Goal: Use online tool/utility: Utilize a website feature to perform a specific function

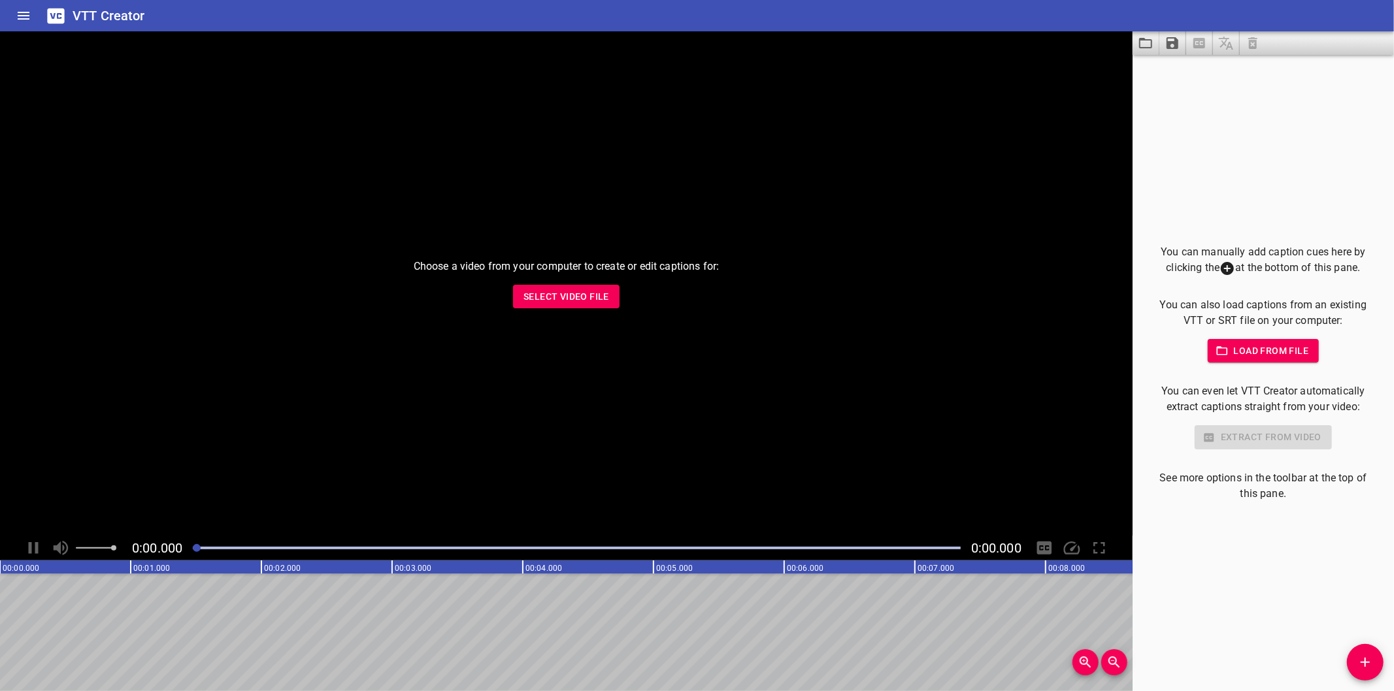
click at [600, 289] on span "Select Video File" at bounding box center [567, 297] width 86 height 16
click at [1151, 564] on div "You can manually add caption cues here by clicking the at the bottom of this pa…" at bounding box center [1263, 373] width 261 height 637
click at [619, 295] on div "Choose a video from your computer to create or edit captions for: Select Video …" at bounding box center [566, 283] width 1133 height 505
click at [610, 295] on button "Select Video File" at bounding box center [566, 297] width 107 height 24
click at [601, 293] on span "Select Video File" at bounding box center [567, 297] width 86 height 16
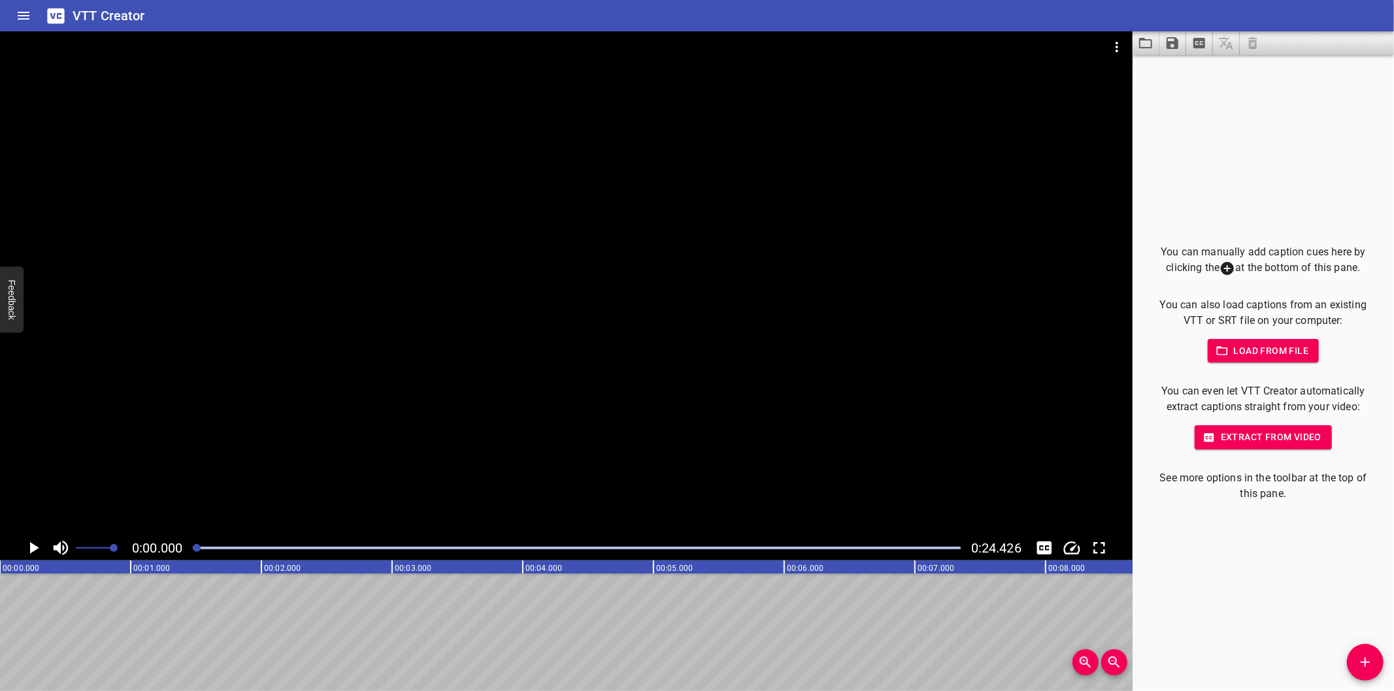
click at [486, 302] on div at bounding box center [566, 283] width 1133 height 505
click at [917, 373] on div at bounding box center [566, 283] width 1133 height 505
drag, startPoint x: 288, startPoint y: 508, endPoint x: 324, endPoint y: 486, distance: 41.9
drag, startPoint x: 324, startPoint y: 486, endPoint x: 769, endPoint y: 297, distance: 482.9
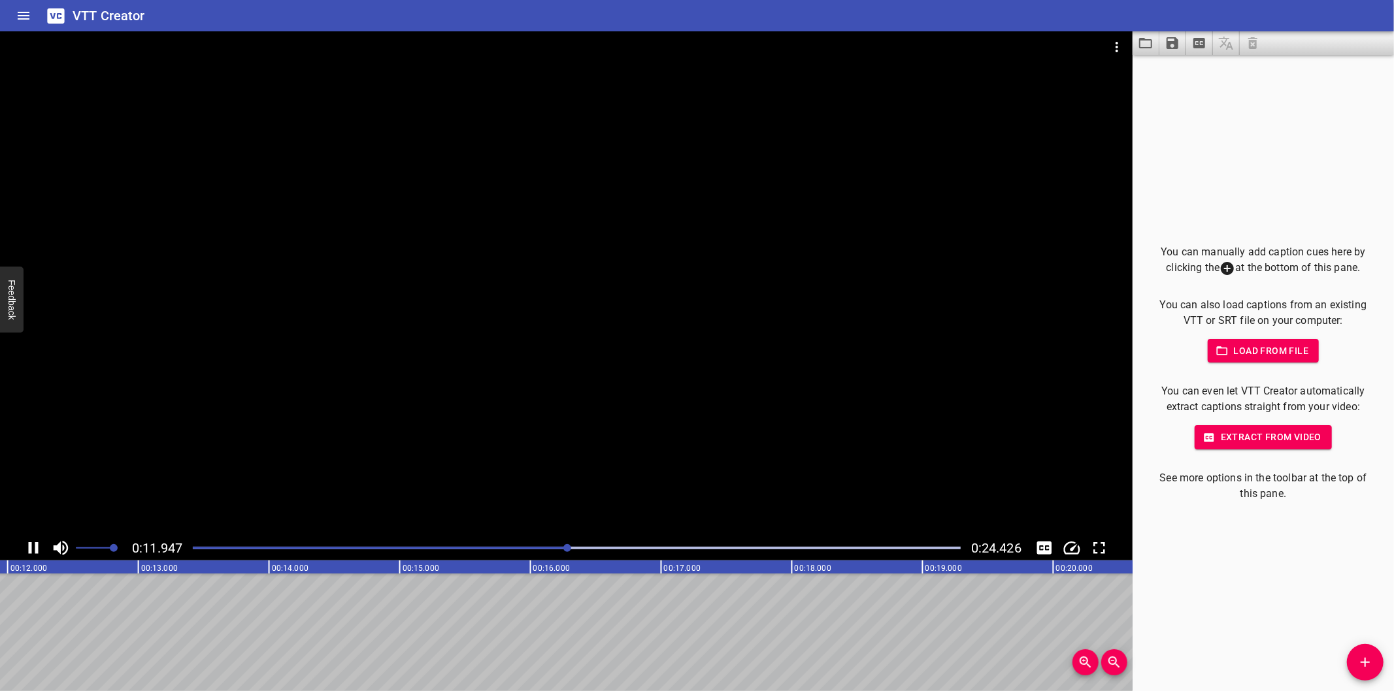
click at [769, 297] on div at bounding box center [566, 283] width 1133 height 505
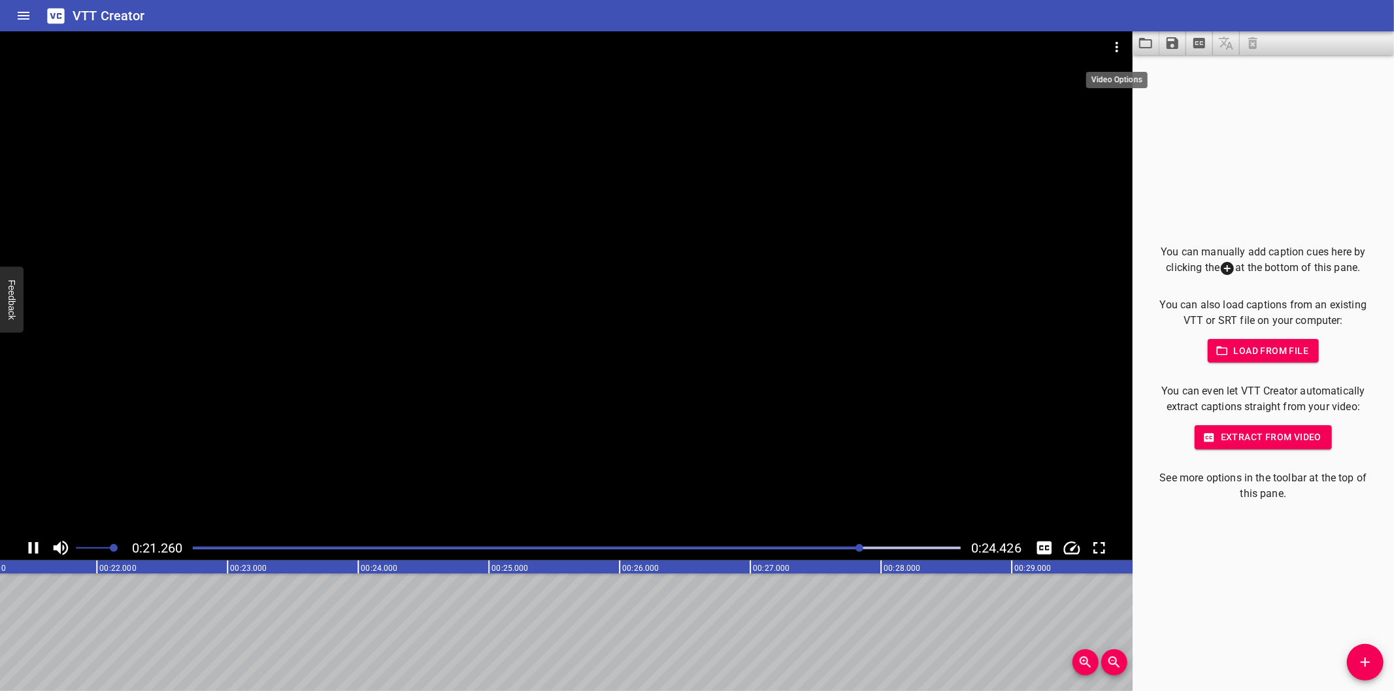
click at [1113, 41] on icon "Video Options" at bounding box center [1117, 47] width 16 height 16
click at [1122, 44] on li "Select New Video File..." at bounding box center [1166, 49] width 130 height 24
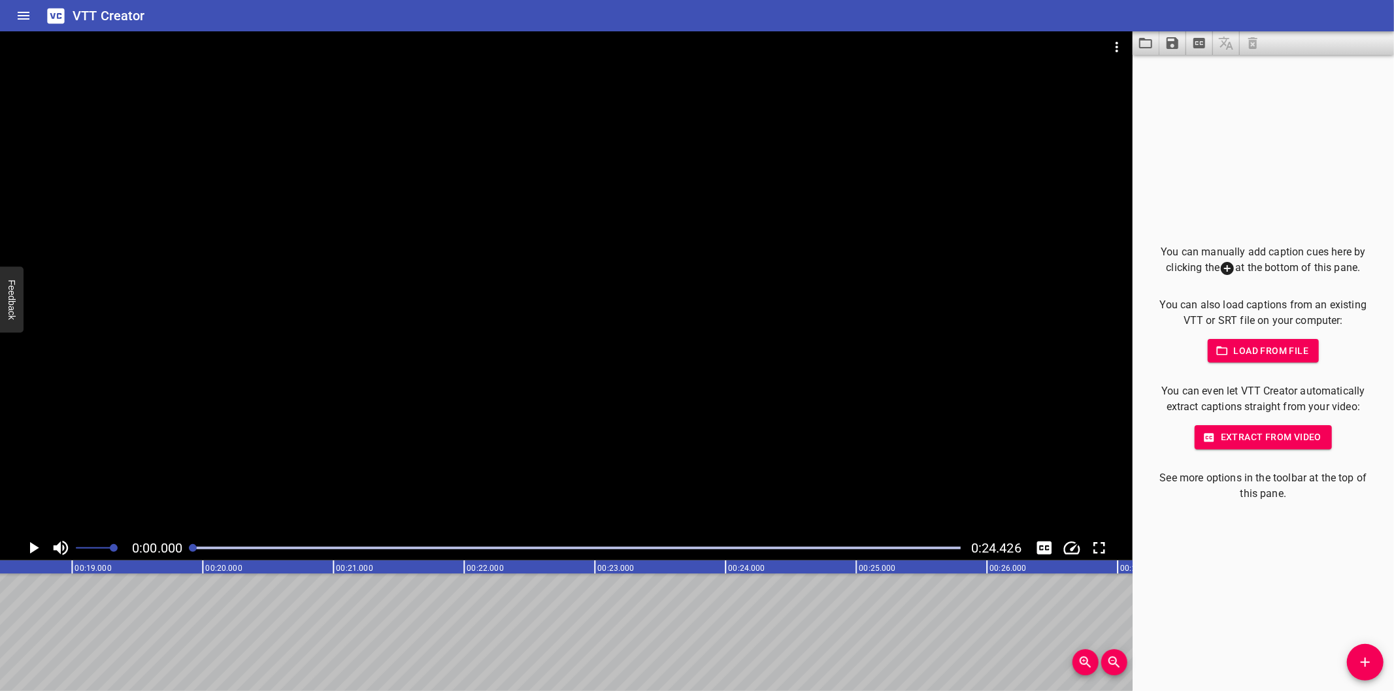
click at [354, 100] on div at bounding box center [566, 283] width 1133 height 505
click at [355, 101] on div at bounding box center [566, 283] width 1133 height 505
click at [1180, 179] on div "You can manually add caption cues here by clicking the at the bottom of this pa…" at bounding box center [1263, 373] width 261 height 637
drag, startPoint x: 33, startPoint y: 549, endPoint x: 186, endPoint y: 503, distance: 159.0
click at [180, 507] on div "0:25.589 0:57.445" at bounding box center [566, 295] width 1133 height 529
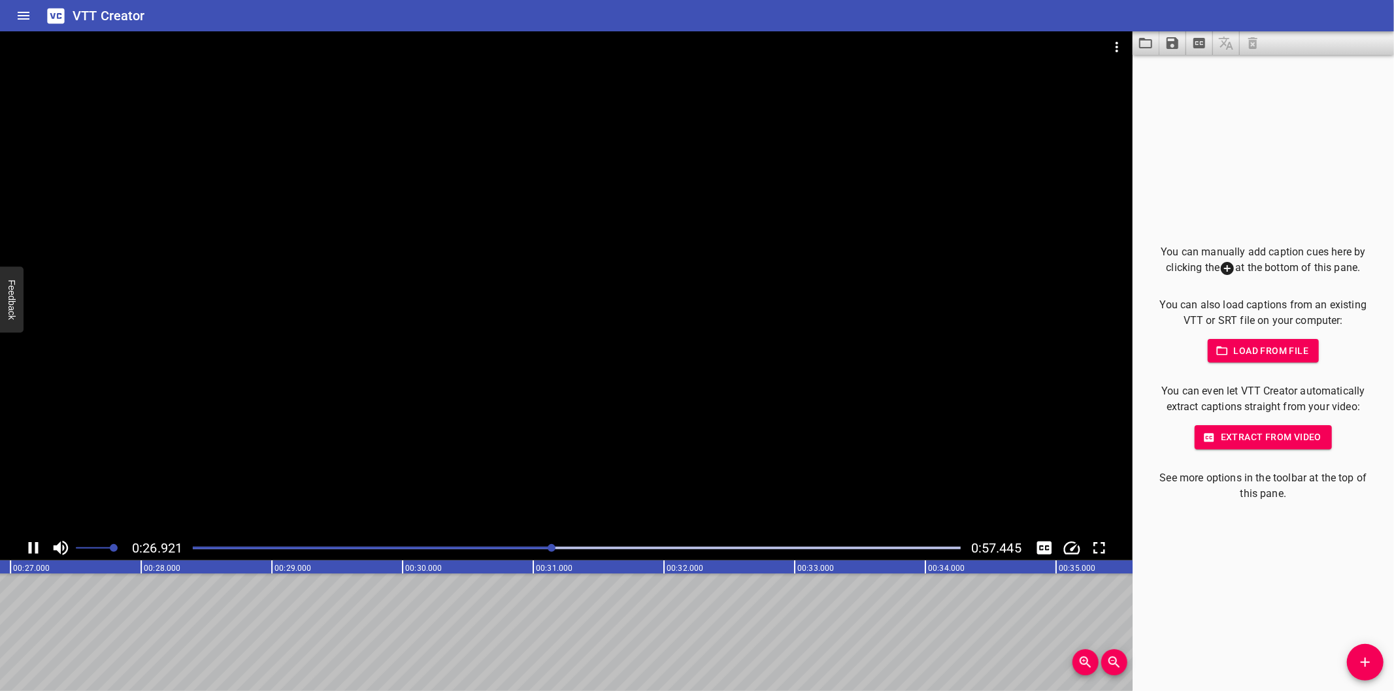
click at [521, 342] on div at bounding box center [566, 283] width 1133 height 505
click at [1076, 382] on div at bounding box center [566, 283] width 1133 height 505
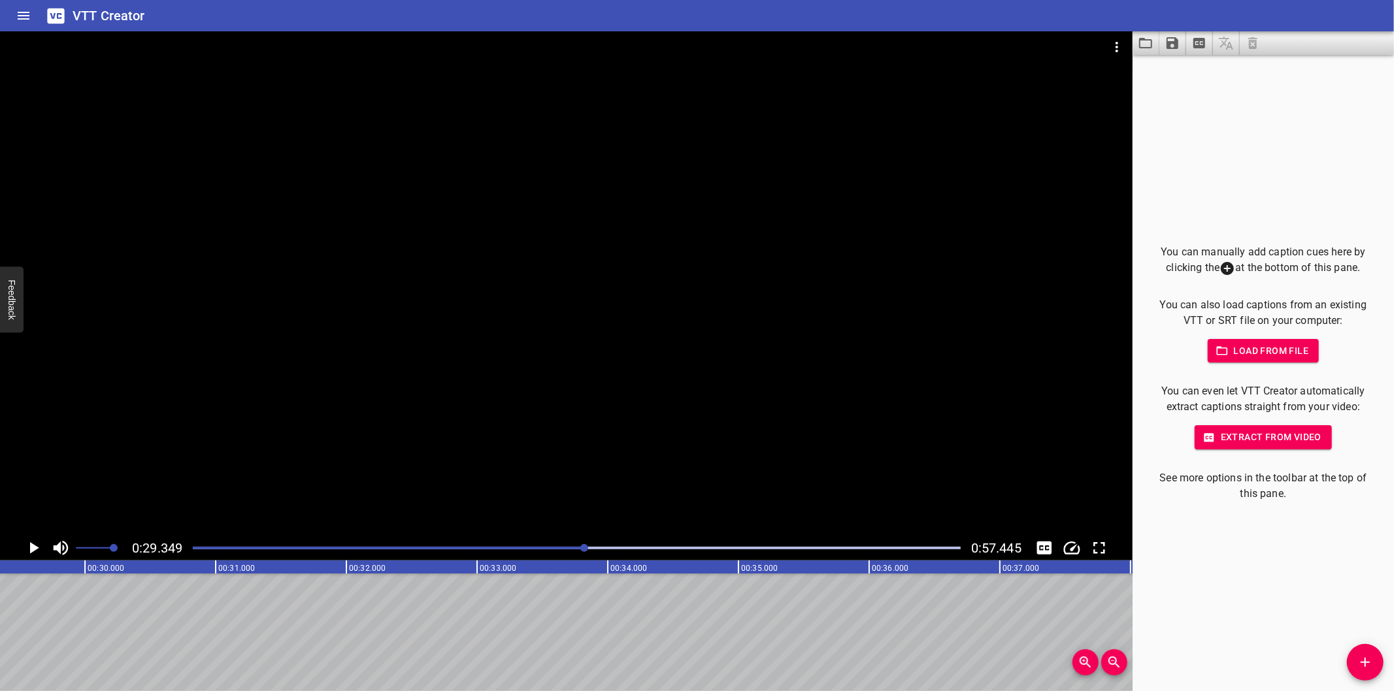
click at [1075, 381] on div at bounding box center [566, 283] width 1133 height 505
click at [1127, 384] on div at bounding box center [566, 283] width 1133 height 505
click at [1139, 388] on div "You can manually add caption cues here by clicking the at the bottom of this pa…" at bounding box center [1263, 373] width 261 height 637
click at [1140, 388] on div "You can manually add caption cues here by clicking the at the bottom of this pa…" at bounding box center [1263, 373] width 261 height 637
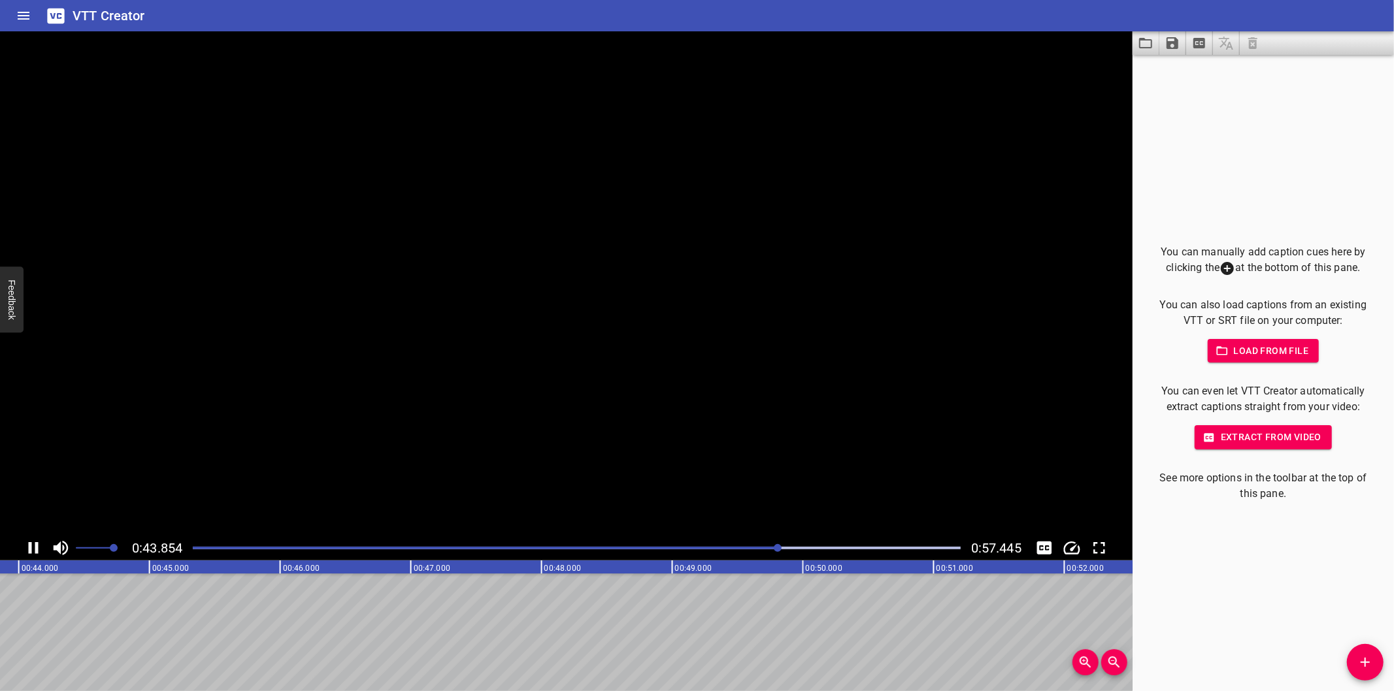
click at [1140, 388] on div "You can manually add caption cues here by clicking the at the bottom of this pa…" at bounding box center [1263, 373] width 261 height 637
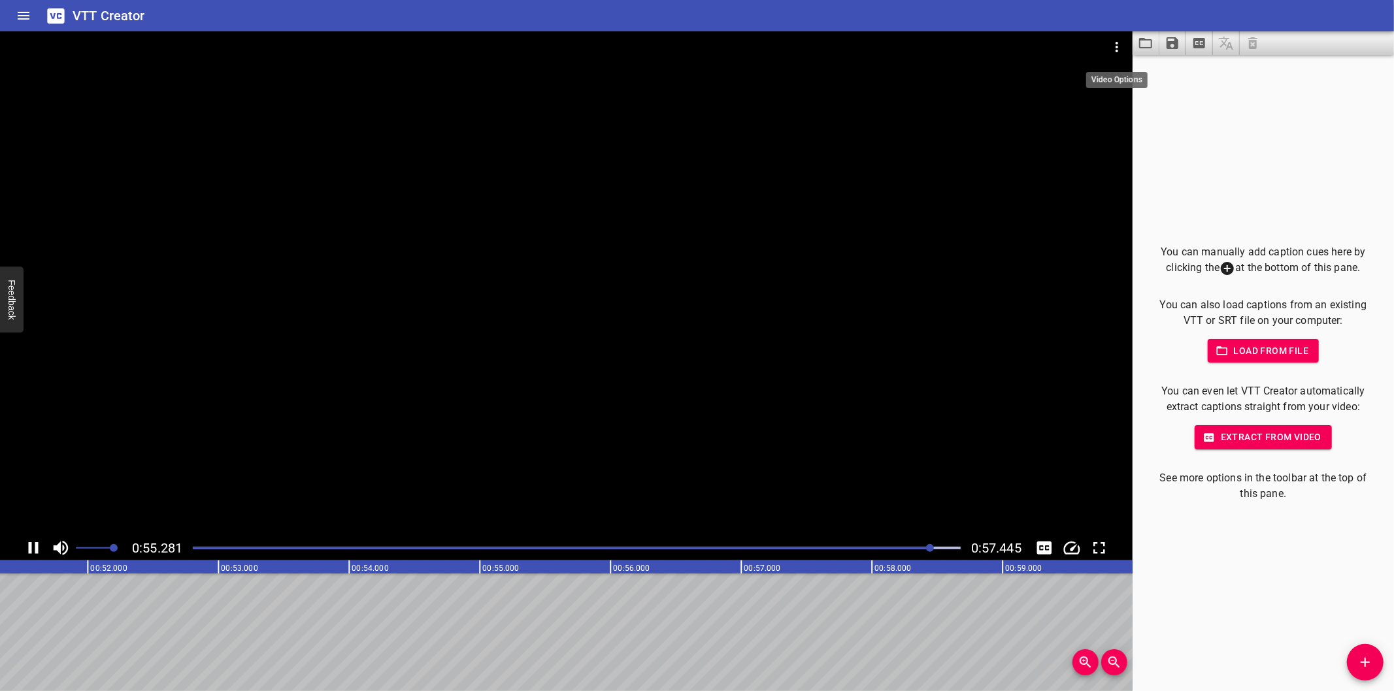
click at [1121, 48] on icon "Video Options" at bounding box center [1117, 47] width 16 height 16
click at [1121, 48] on li "Select New Video File..." at bounding box center [1166, 49] width 130 height 24
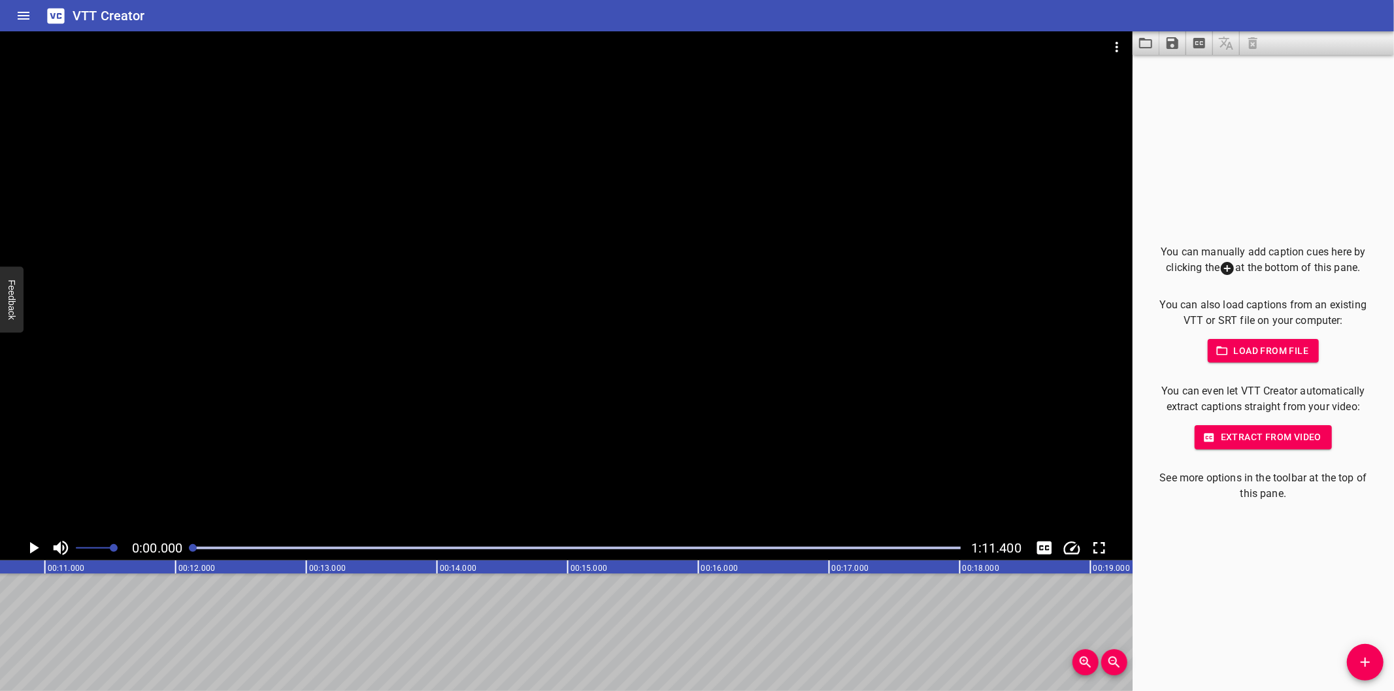
click at [489, 278] on div at bounding box center [566, 283] width 1133 height 505
click at [634, 302] on div at bounding box center [566, 283] width 1133 height 505
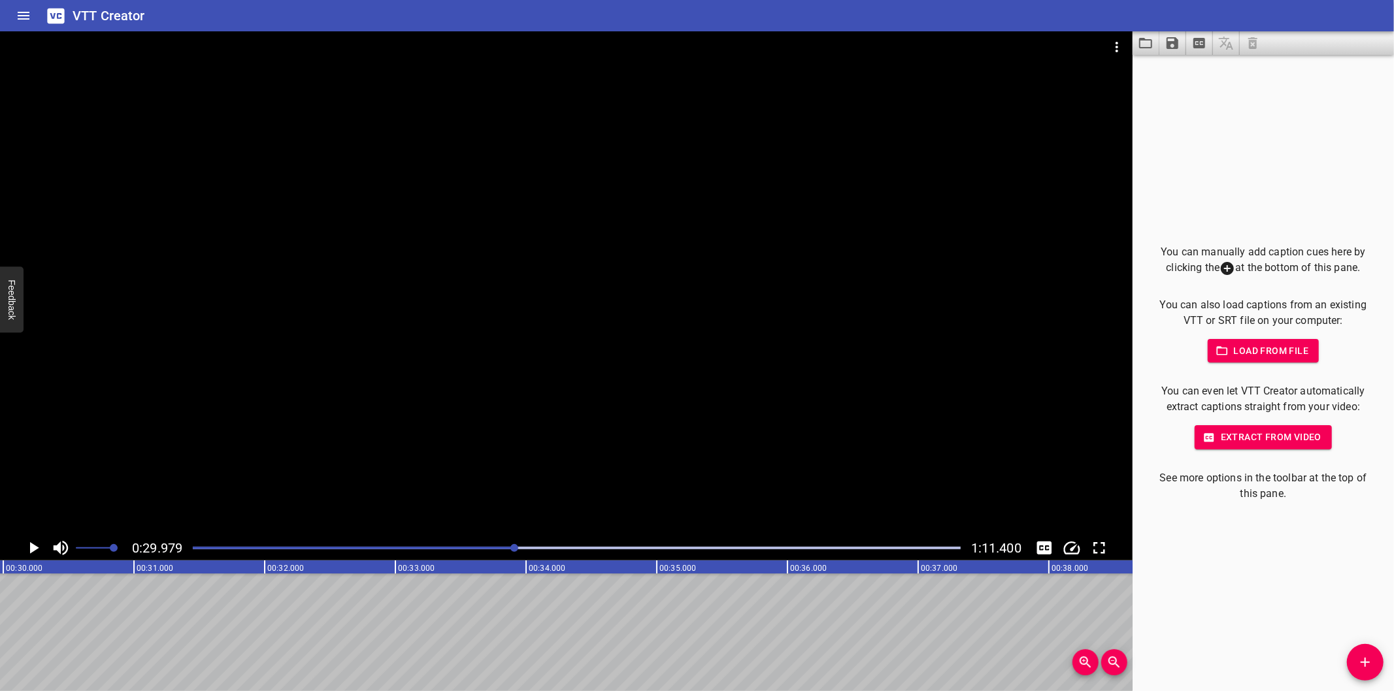
click at [1210, 598] on div "You can manually add caption cues here by clicking the at the bottom of this pa…" at bounding box center [1263, 373] width 261 height 637
click at [199, 547] on div "Play progress" at bounding box center [132, 548] width 768 height 3
click at [673, 193] on div at bounding box center [566, 283] width 1133 height 505
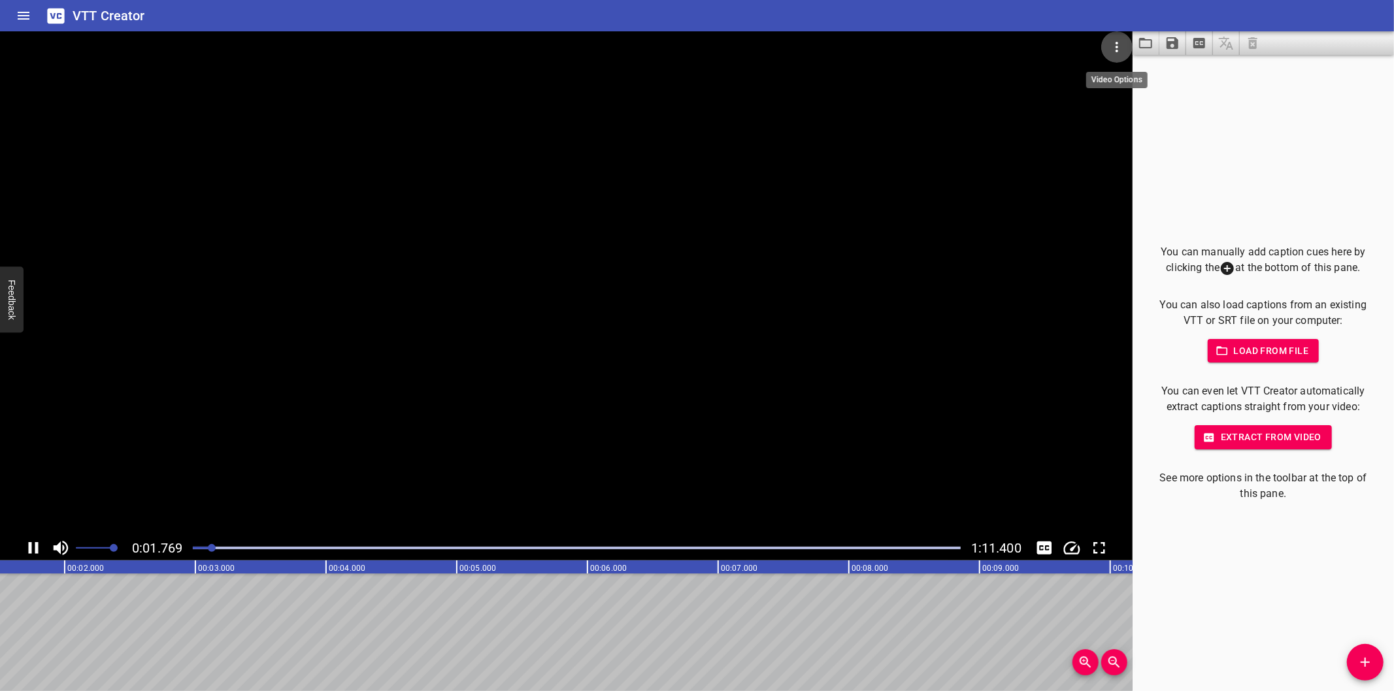
click at [1111, 39] on icon "Video Options" at bounding box center [1117, 47] width 16 height 16
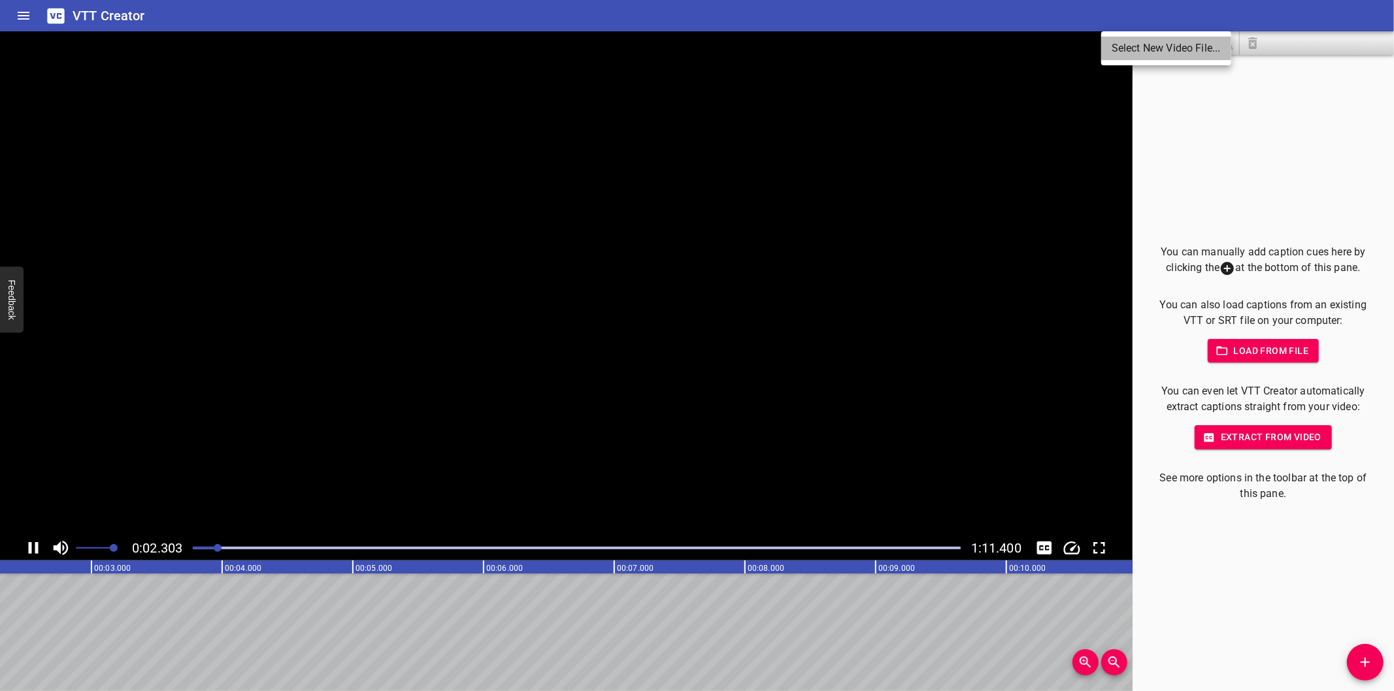
click at [1125, 46] on li "Select New Video File..." at bounding box center [1166, 49] width 130 height 24
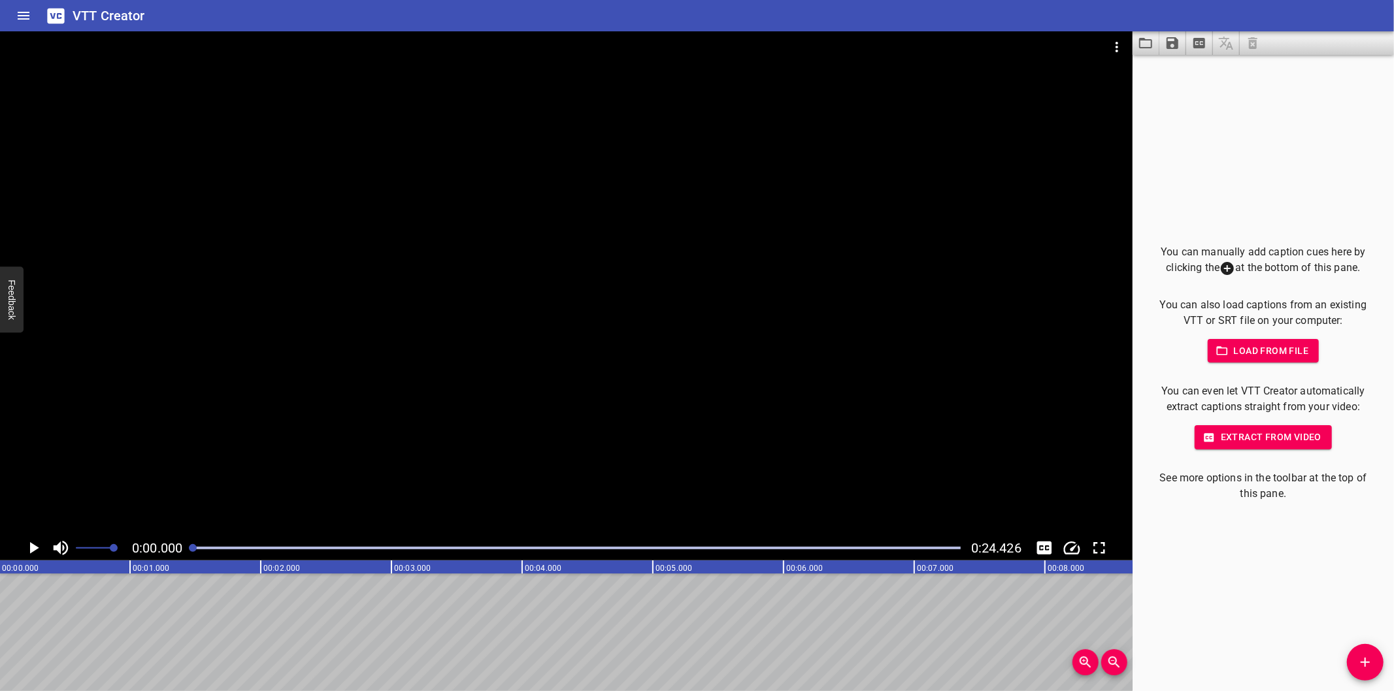
scroll to position [0, 0]
click at [395, 408] on div at bounding box center [566, 283] width 1133 height 505
click at [727, 409] on div at bounding box center [566, 283] width 1133 height 505
click at [1212, 566] on div "You can manually add caption cues here by clicking the at the bottom of this pa…" at bounding box center [1263, 373] width 261 height 637
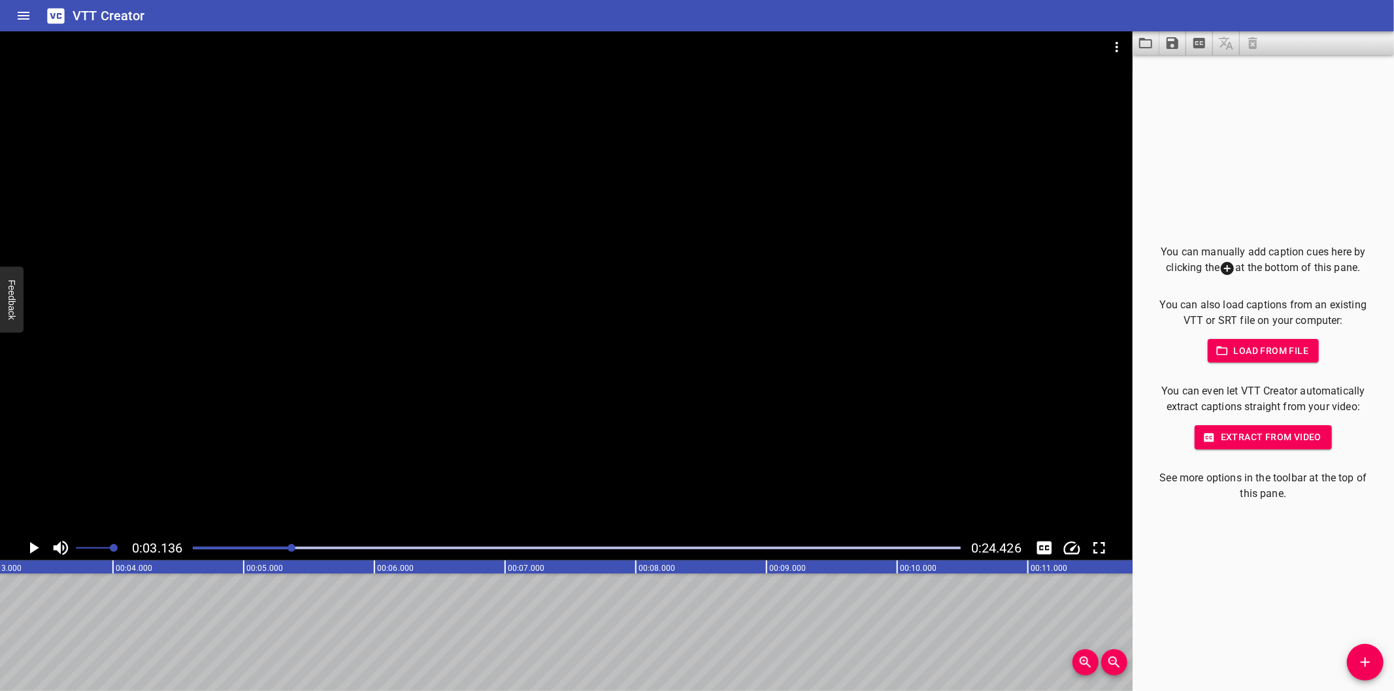
click at [1212, 552] on div "You can manually add caption cues here by clicking the at the bottom of this pa…" at bounding box center [1263, 373] width 261 height 637
click at [1189, 592] on div "You can manually add caption cues here by clicking the at the bottom of this pa…" at bounding box center [1263, 373] width 261 height 637
click at [1178, 602] on div "You can manually add caption cues here by clicking the at the bottom of this pa…" at bounding box center [1263, 373] width 261 height 637
click at [192, 552] on div at bounding box center [577, 548] width 784 height 18
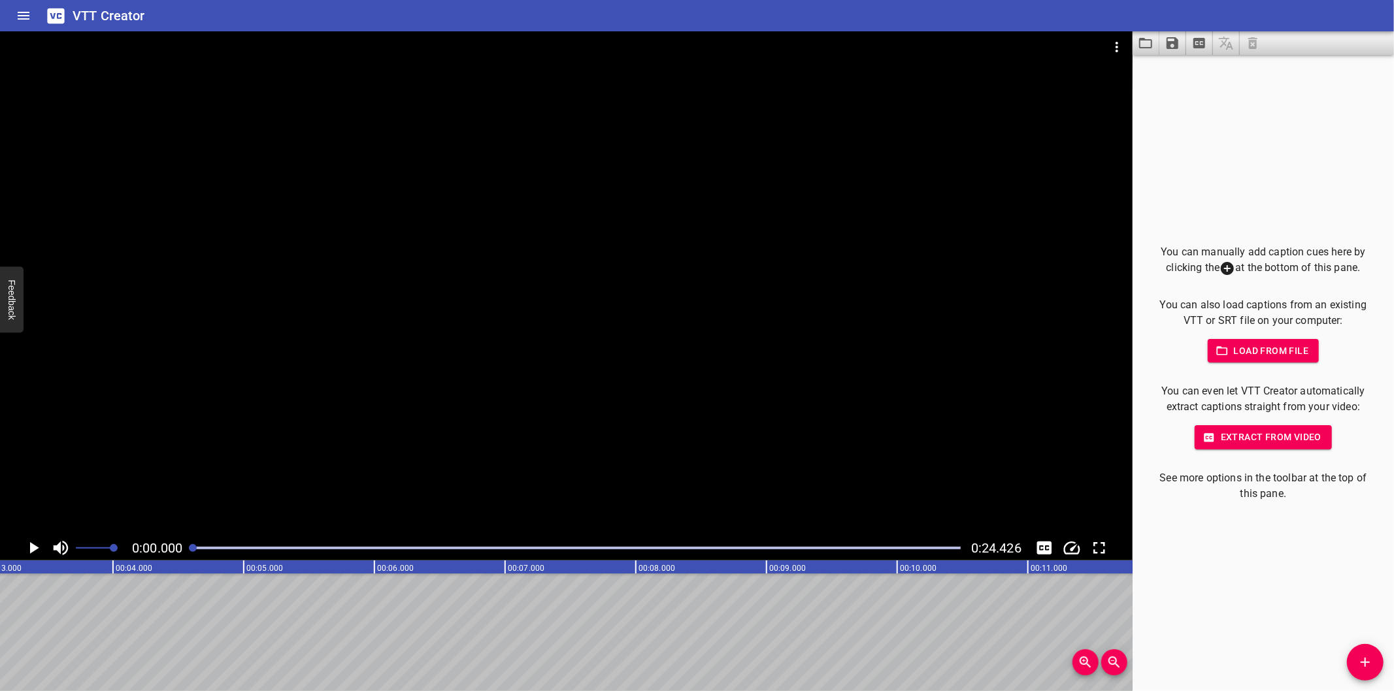
scroll to position [0, 55]
click at [192, 552] on div at bounding box center [193, 548] width 8 height 8
click at [186, 548] on div at bounding box center [577, 548] width 784 height 18
click at [184, 547] on div "0:00.000 0:24.426" at bounding box center [566, 548] width 1133 height 25
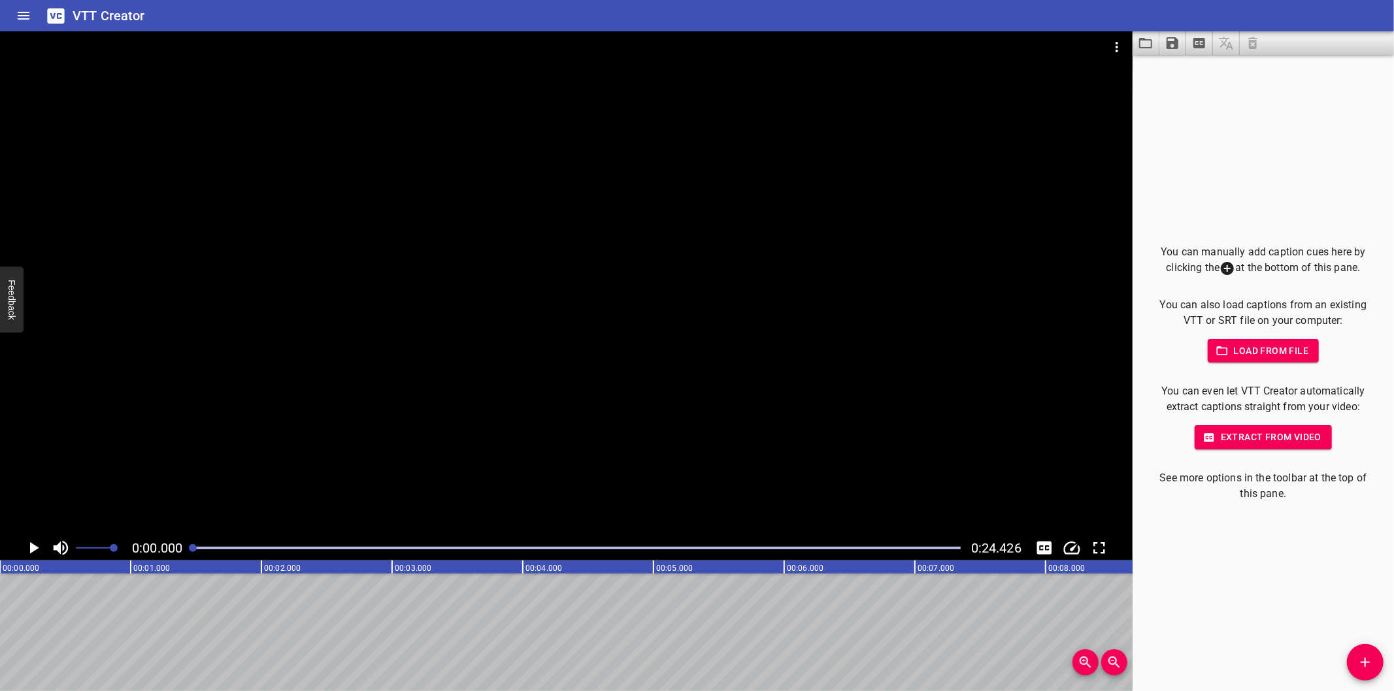
click at [271, 457] on div at bounding box center [566, 283] width 1133 height 505
click at [265, 487] on div at bounding box center [566, 283] width 1133 height 505
click at [198, 542] on div at bounding box center [577, 548] width 784 height 18
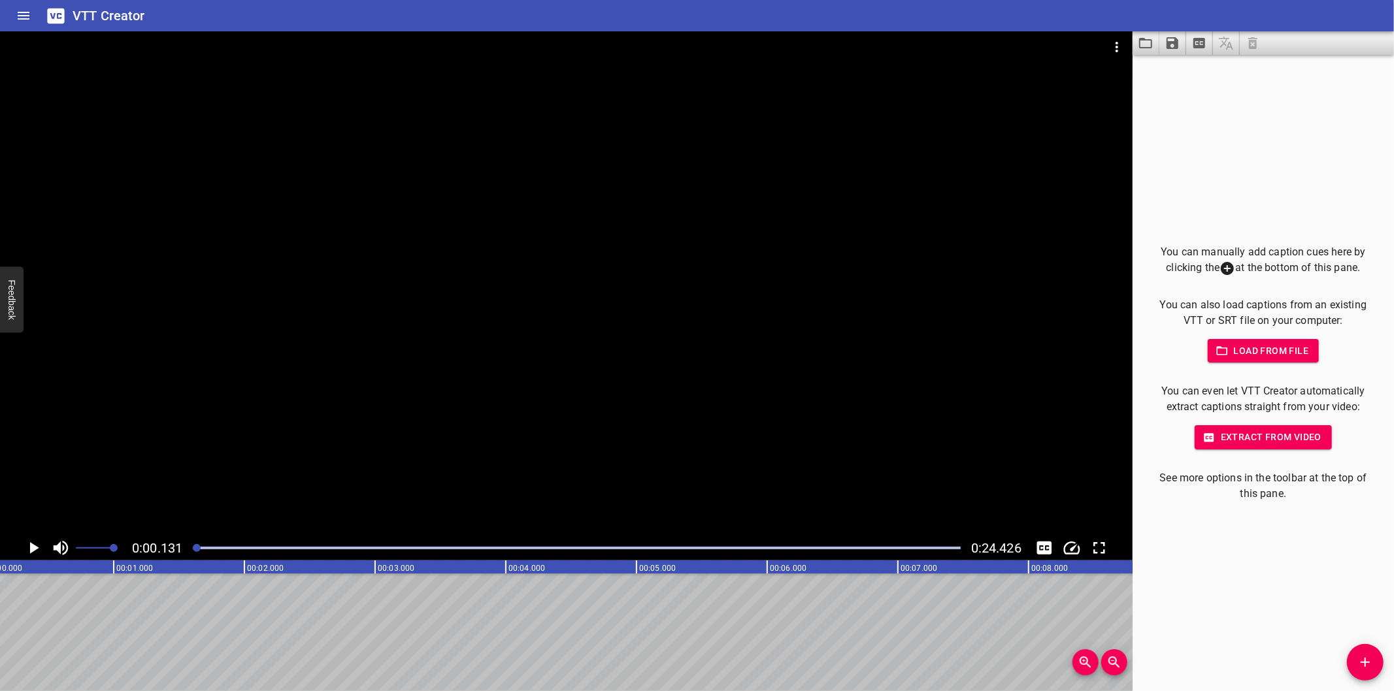
click at [311, 459] on div at bounding box center [566, 283] width 1133 height 505
click at [459, 373] on div at bounding box center [566, 283] width 1133 height 505
click at [893, 242] on div at bounding box center [566, 283] width 1133 height 505
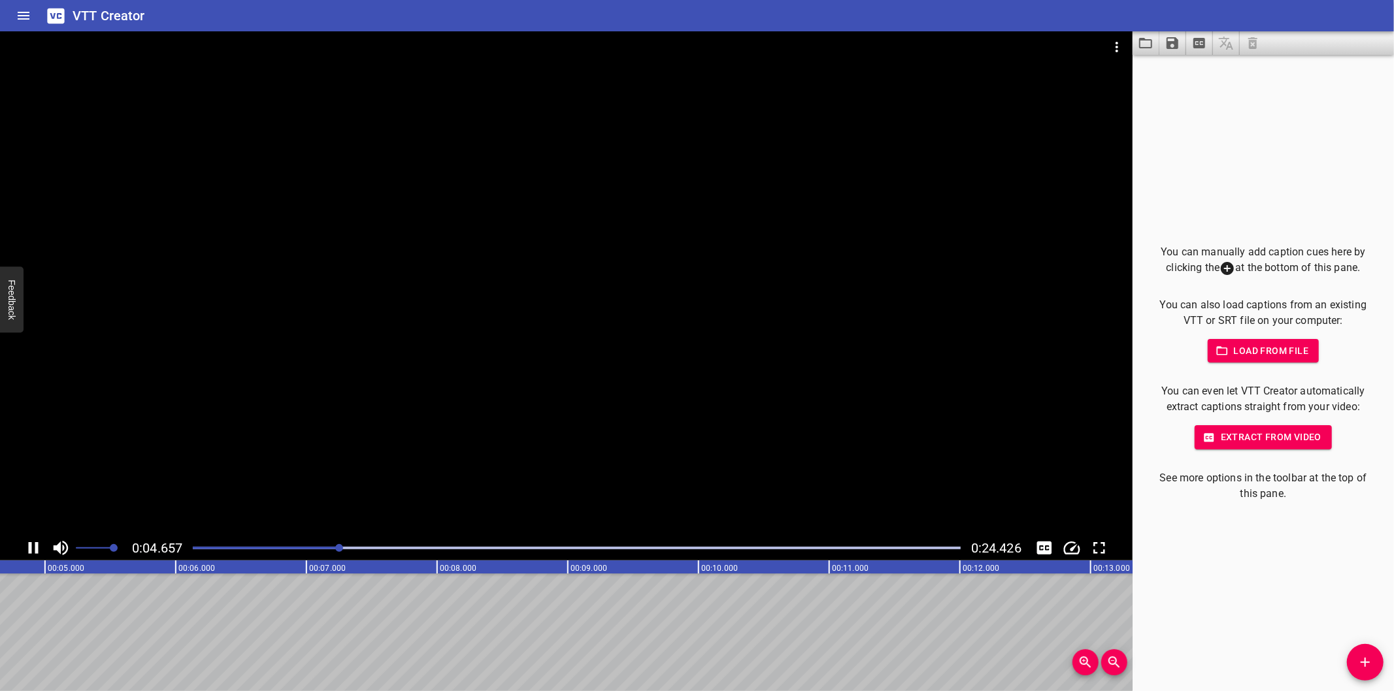
click at [773, 303] on div at bounding box center [566, 283] width 1133 height 505
